Goal: Task Accomplishment & Management: Manage account settings

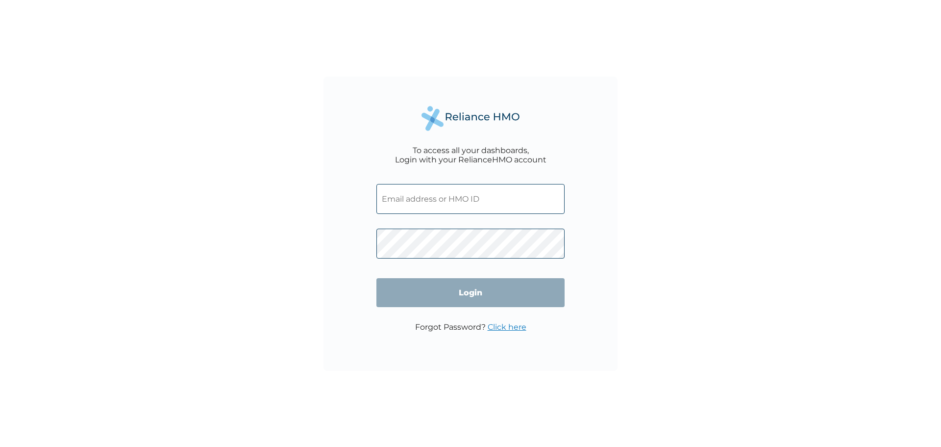
click at [450, 202] on input "text" at bounding box center [471, 199] width 188 height 30
type input "admin@mhstaffings.com"
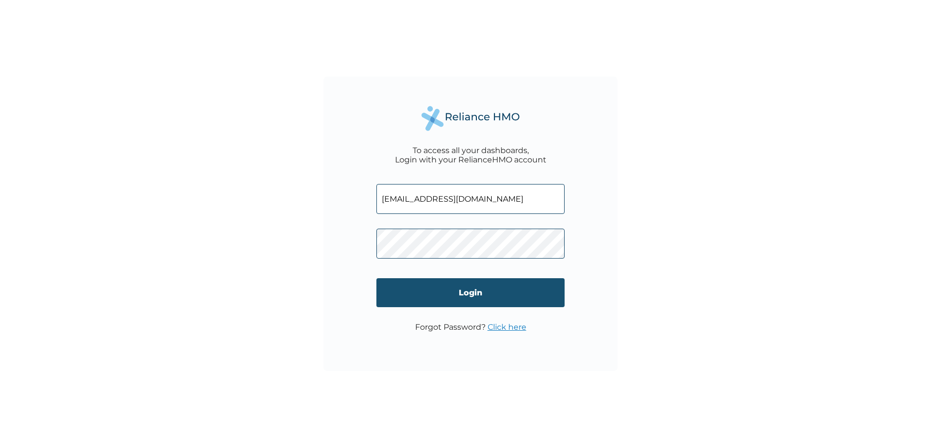
click at [486, 286] on input "Login" at bounding box center [471, 292] width 188 height 29
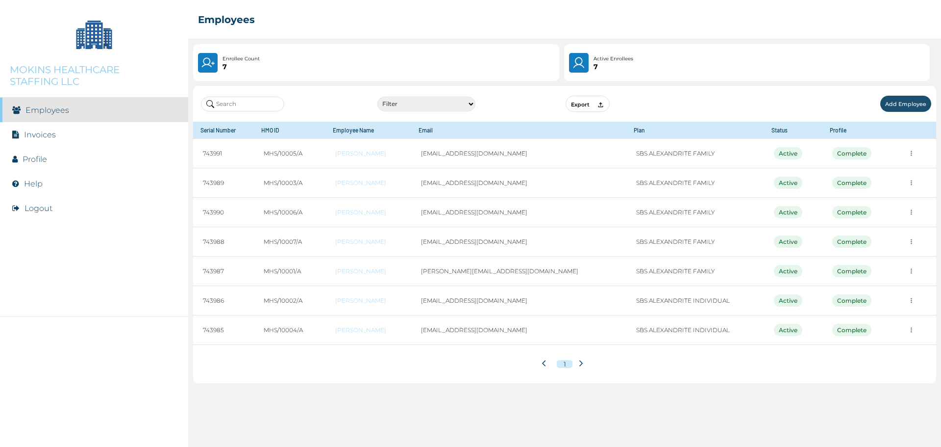
click at [49, 137] on link "Invoices" at bounding box center [40, 134] width 32 height 9
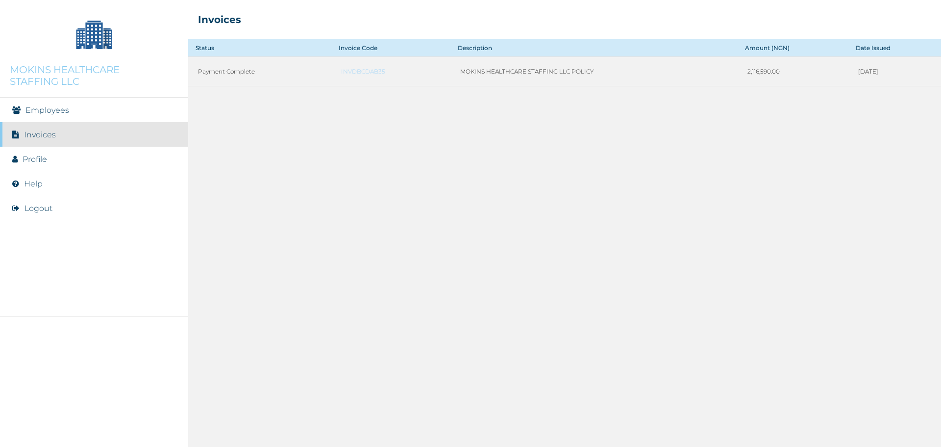
click at [48, 109] on link "Employees" at bounding box center [47, 109] width 44 height 9
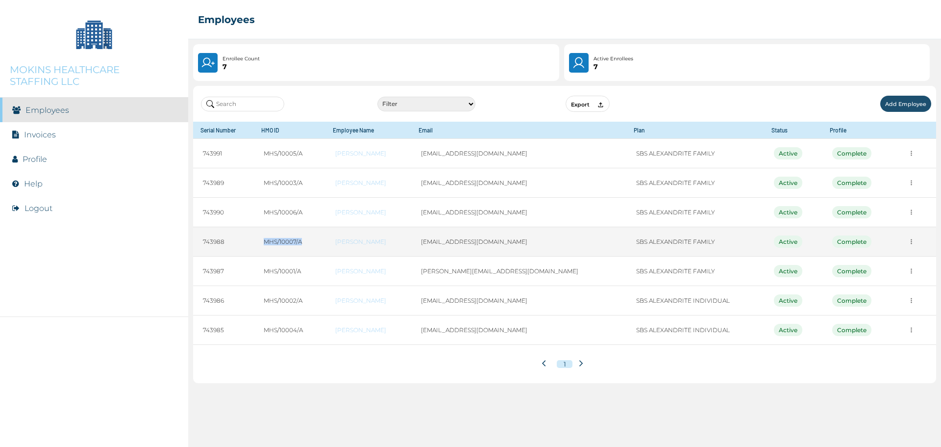
drag, startPoint x: 271, startPoint y: 241, endPoint x: 309, endPoint y: 241, distance: 37.8
click at [309, 241] on td "MHS/10007/A" at bounding box center [290, 241] width 72 height 29
copy td "MHS/10007/A"
